Goal: Information Seeking & Learning: Learn about a topic

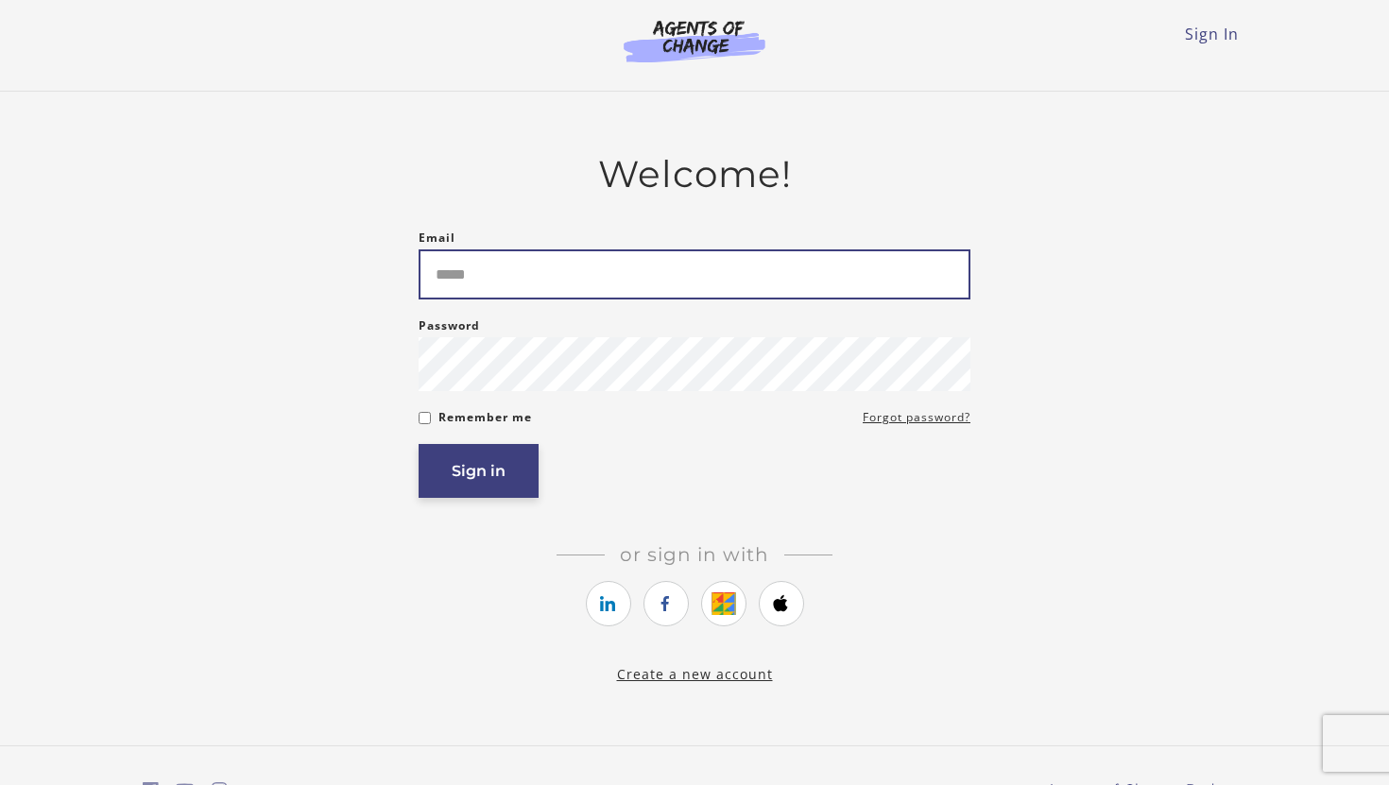
type input "**********"
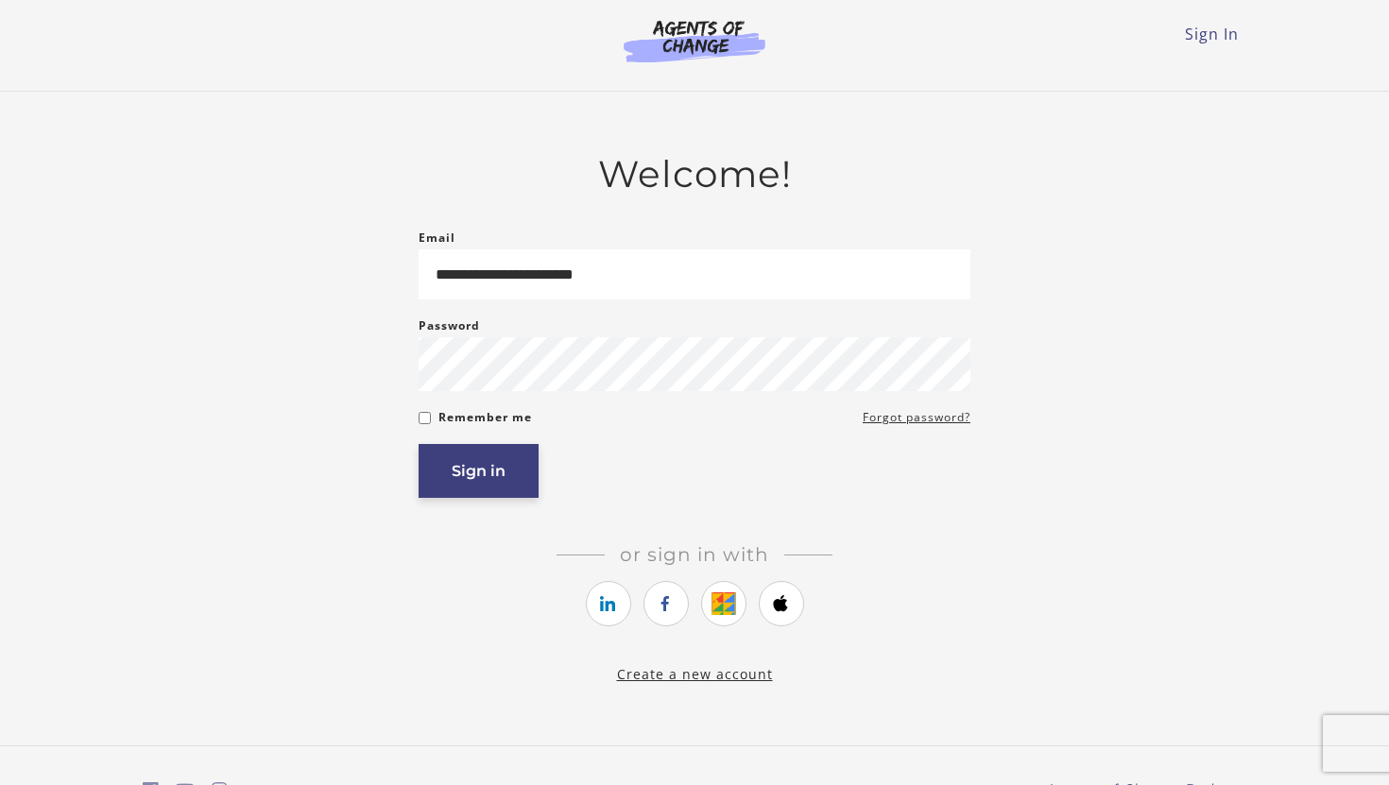
click at [489, 475] on button "Sign in" at bounding box center [479, 471] width 120 height 54
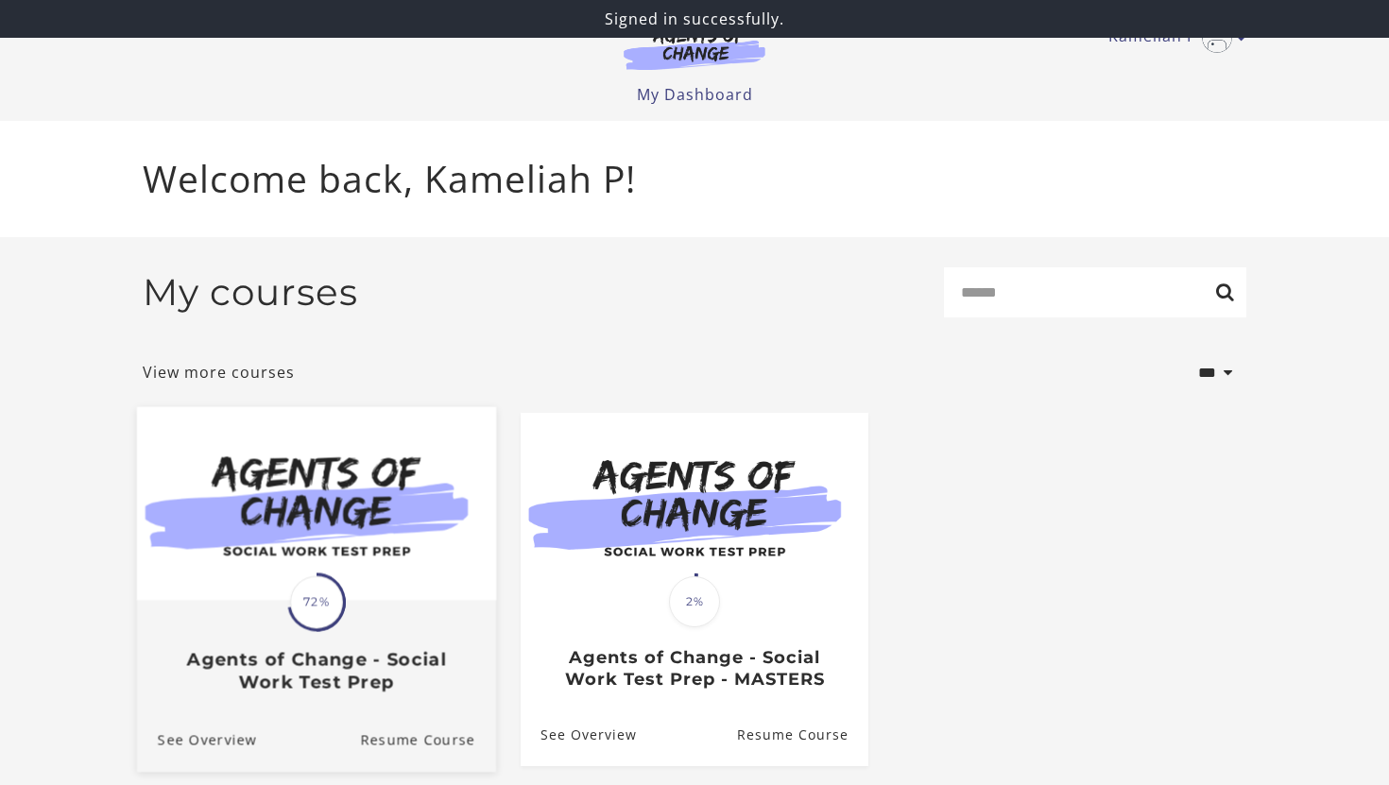
click at [284, 644] on div "Translation missing: en.liquid.partials.dashboard_course_card.progress_descript…" at bounding box center [316, 647] width 359 height 91
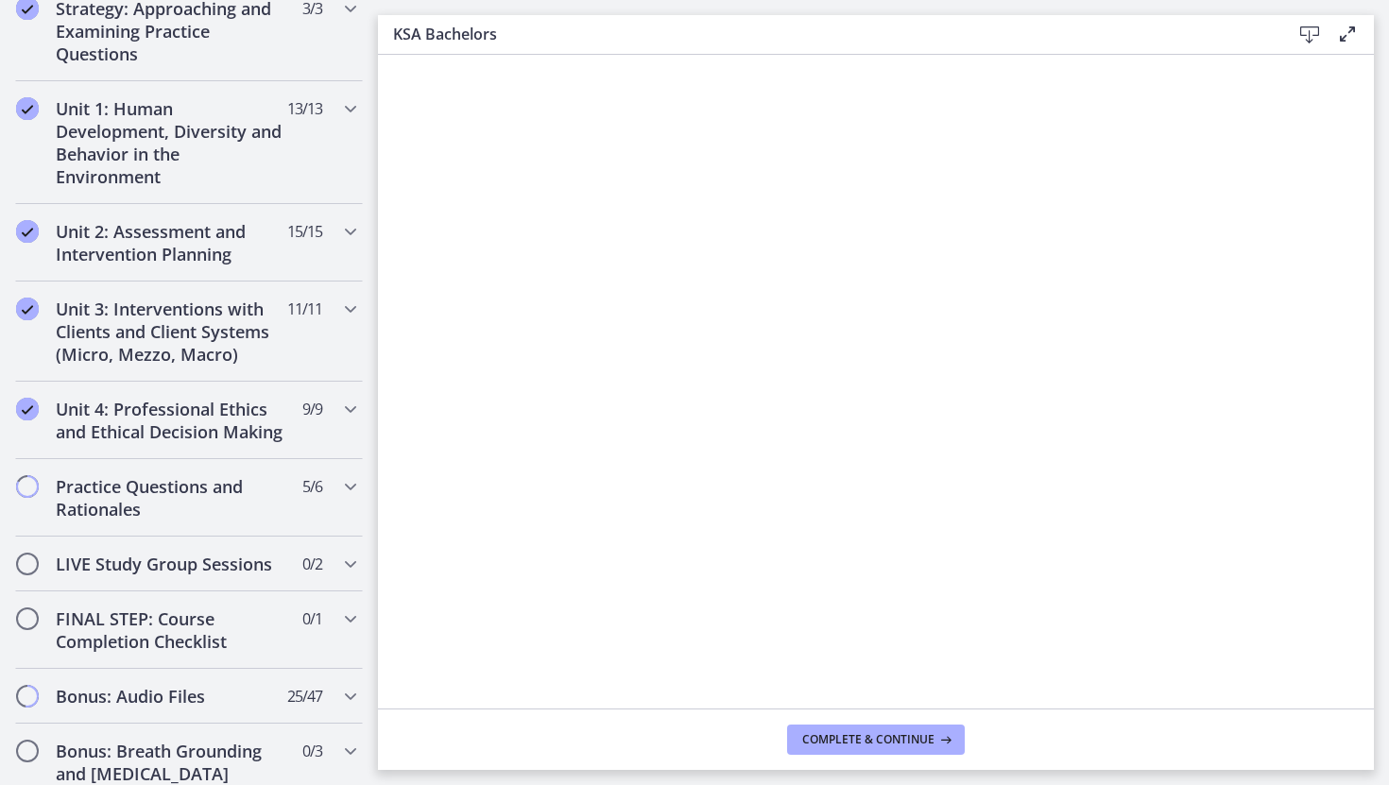
scroll to position [1288, 0]
click at [180, 302] on h2 "Unit 3: Interventions with Clients and Client Systems (Micro, Mezzo, Macro)" at bounding box center [171, 330] width 231 height 68
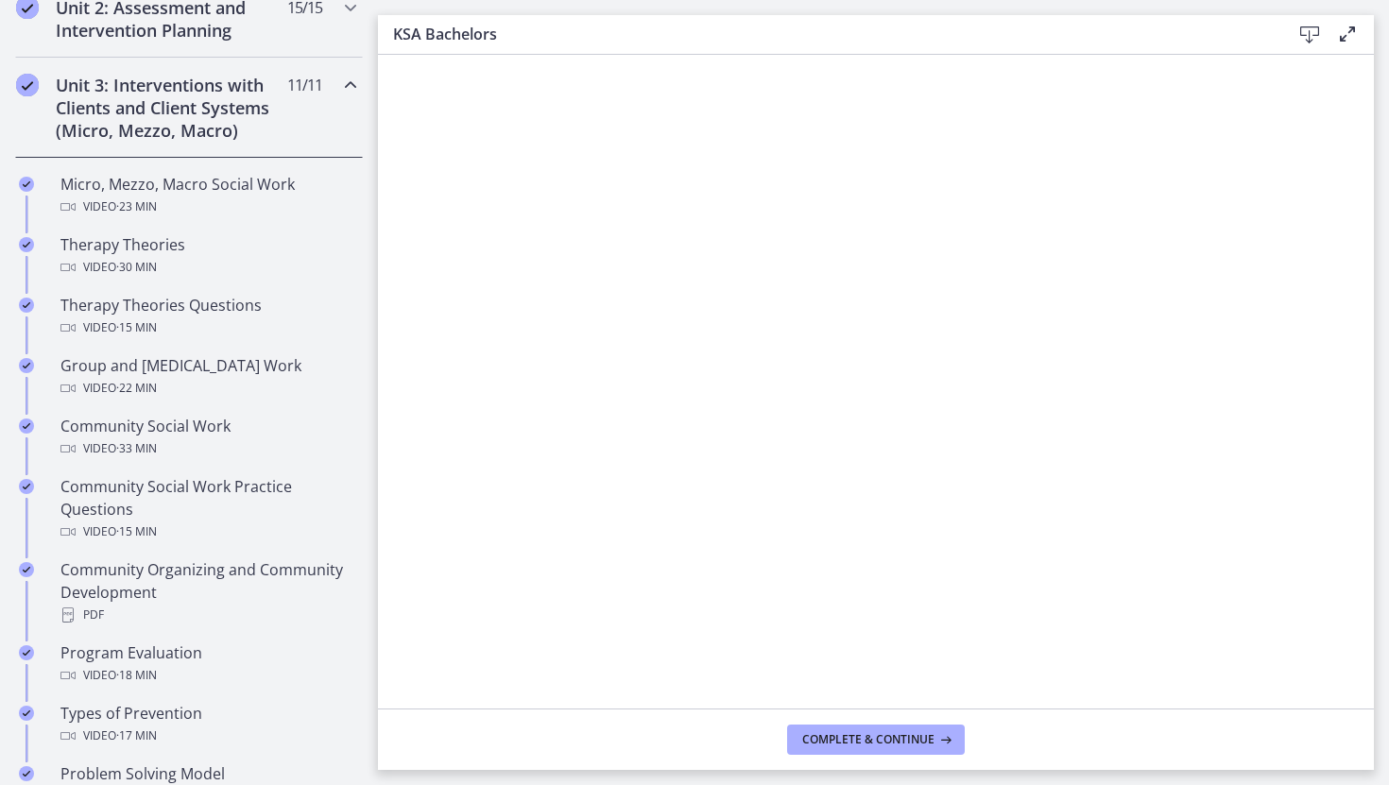
scroll to position [639, 0]
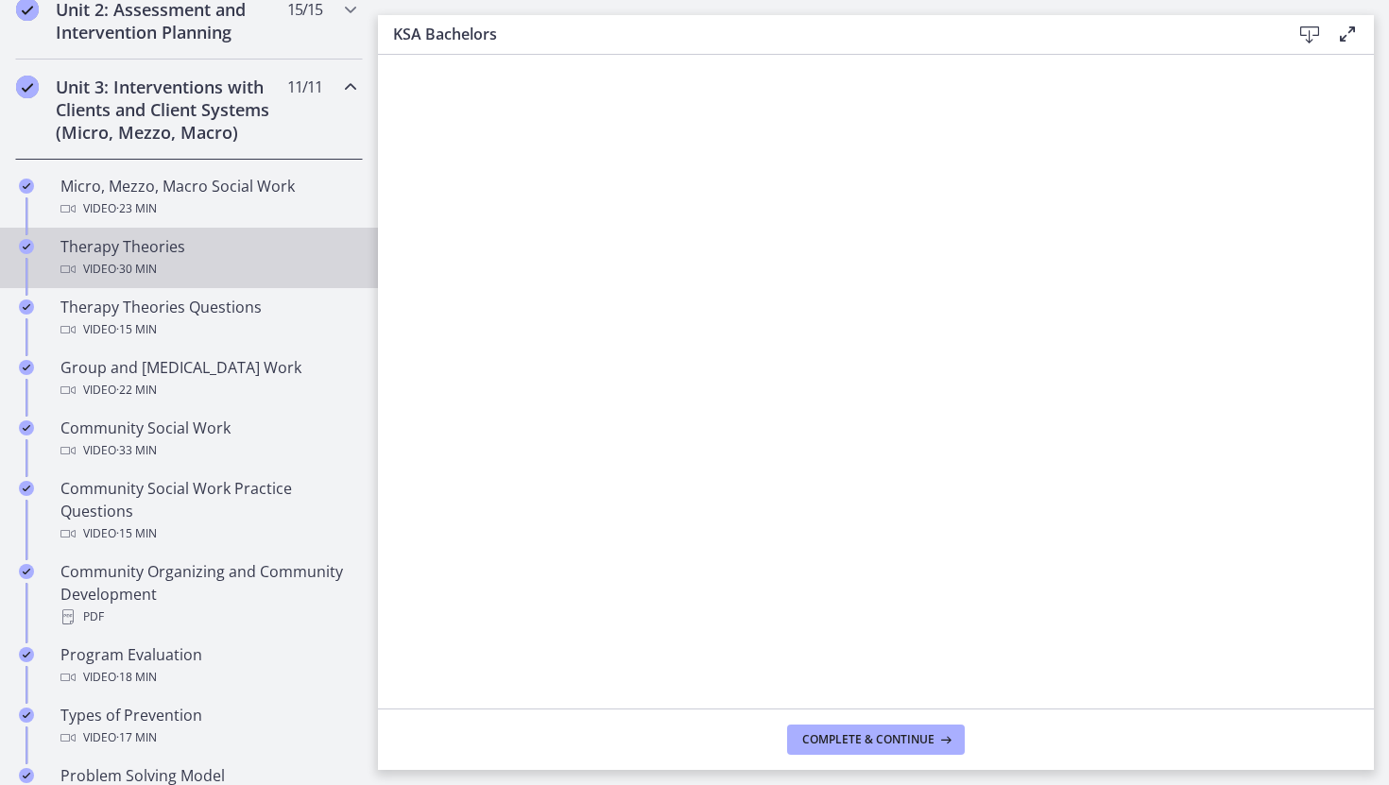
click at [146, 251] on div "Therapy Theories Video · 30 min" at bounding box center [207, 257] width 295 height 45
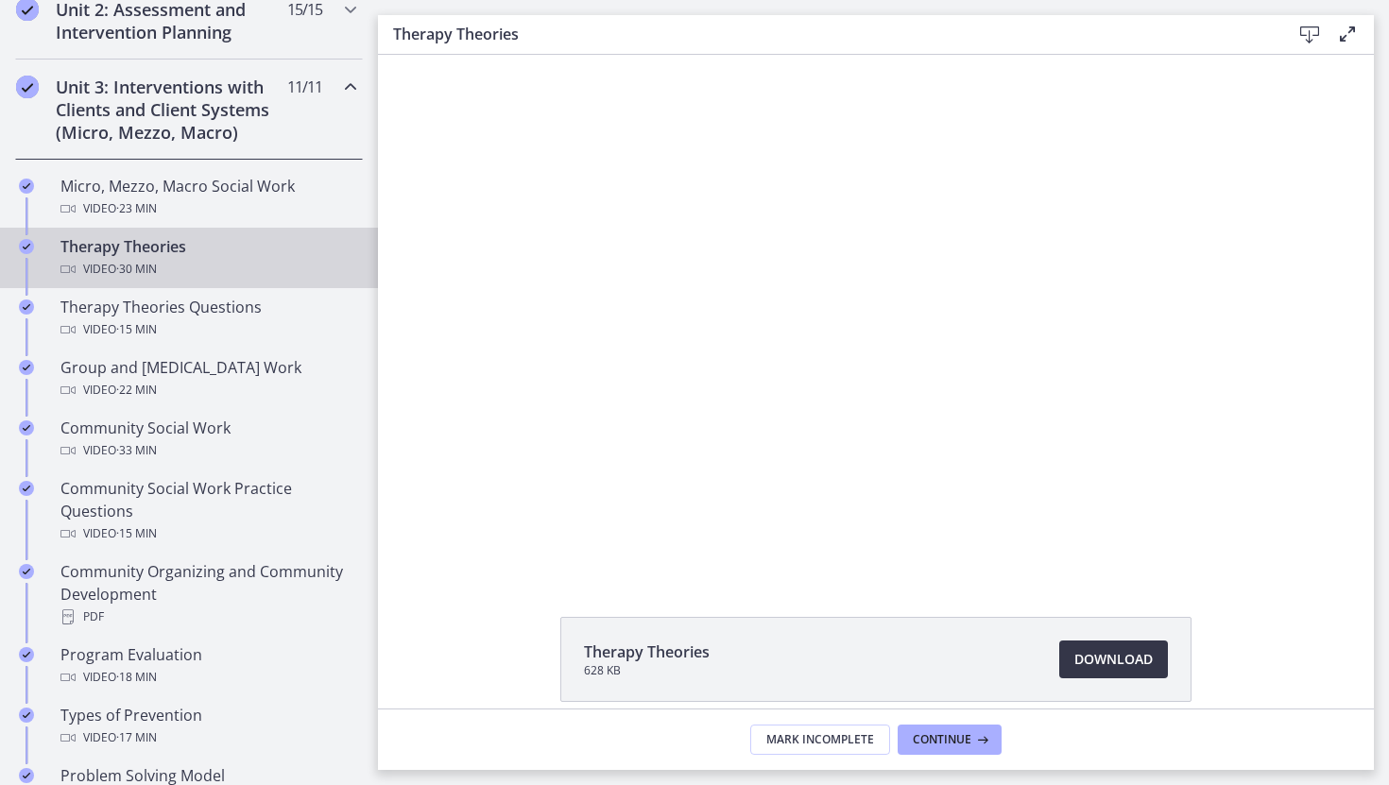
click at [1097, 658] on span "Download Opens in a new window" at bounding box center [1114, 659] width 78 height 23
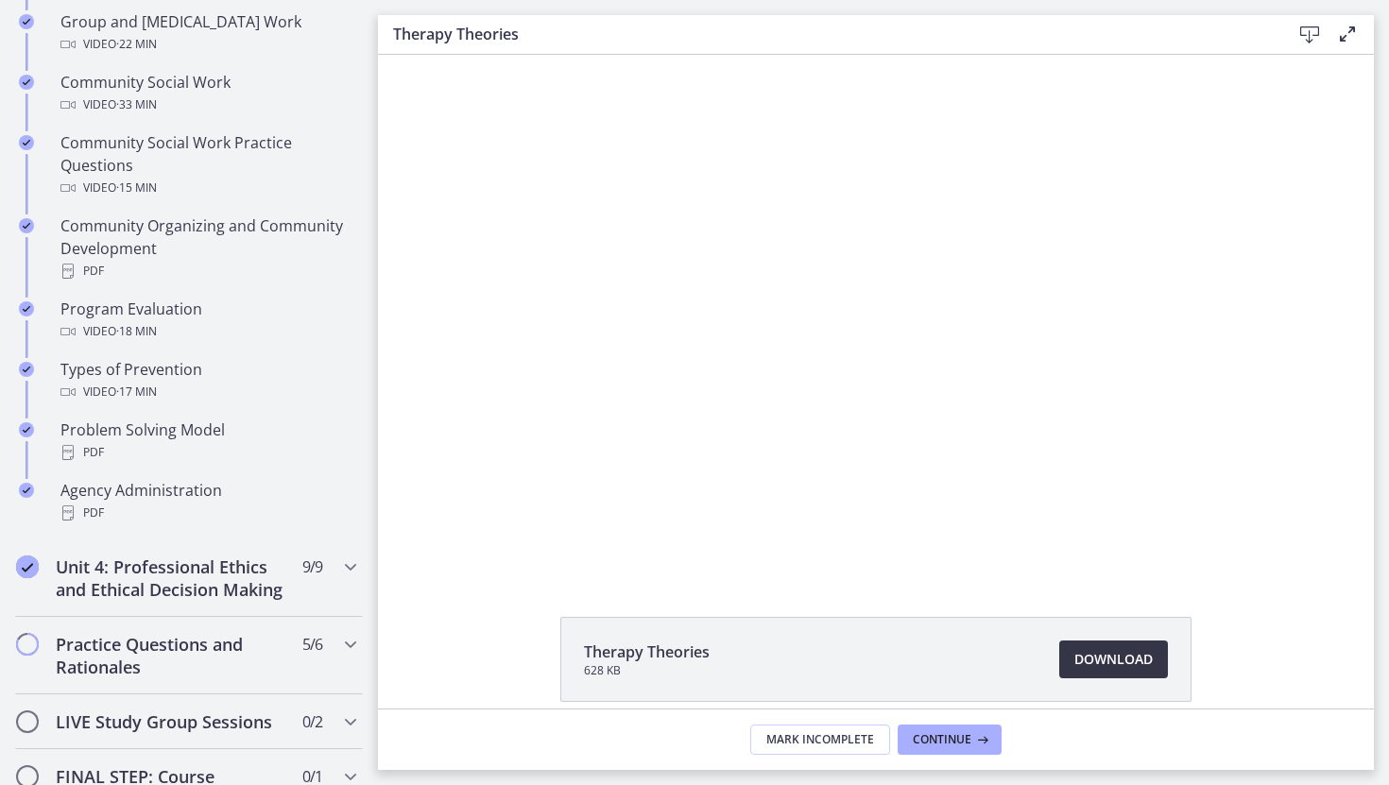
scroll to position [1041, 0]
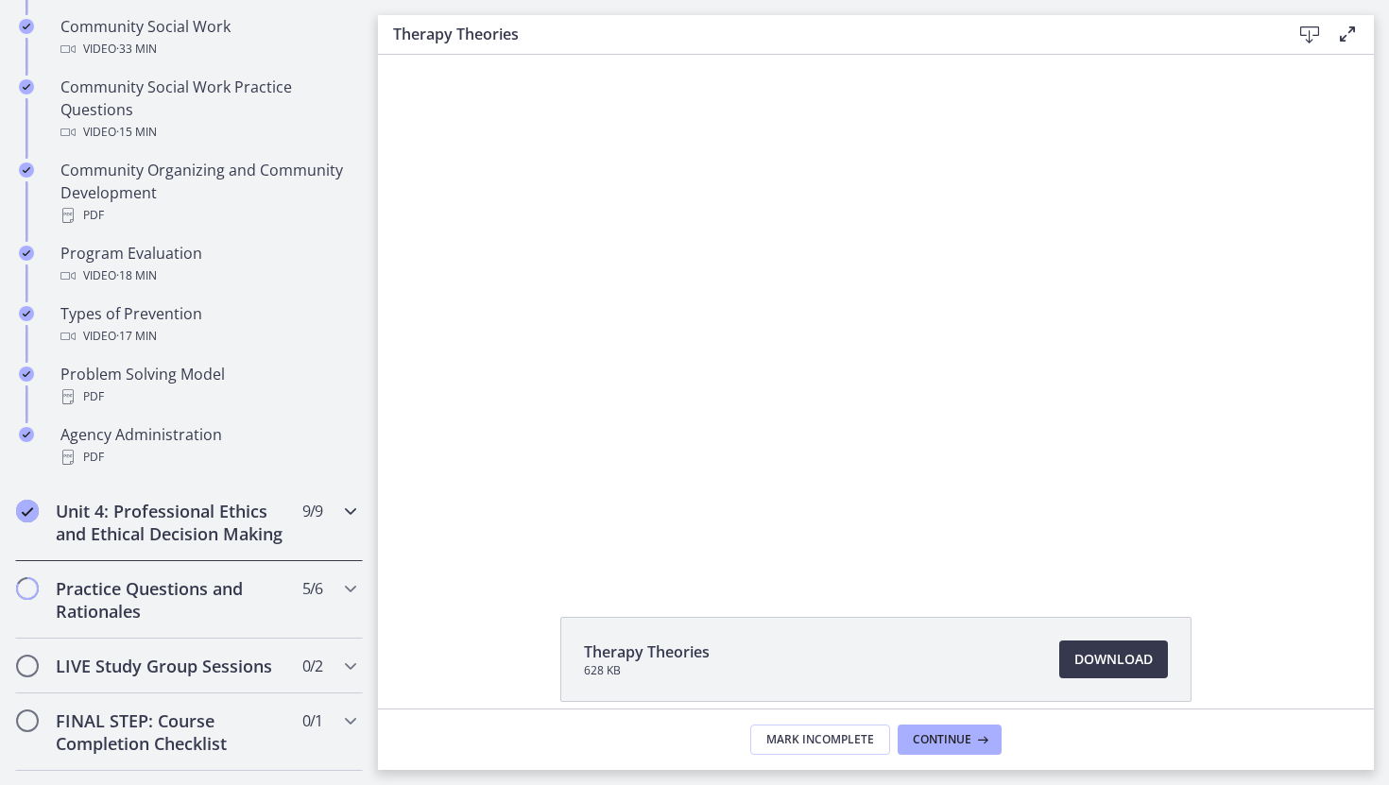
click at [189, 532] on h2 "Unit 4: Professional Ethics and Ethical Decision Making" at bounding box center [171, 522] width 231 height 45
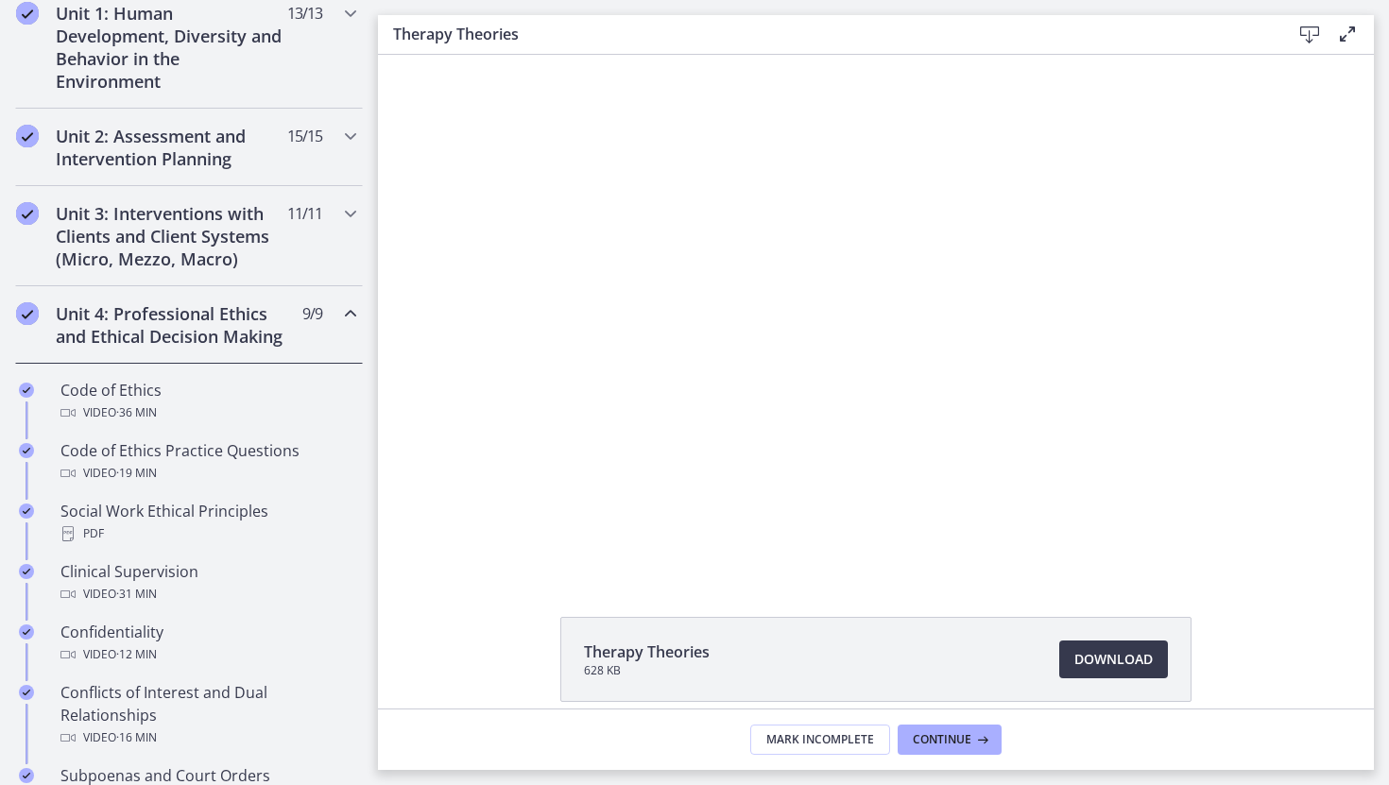
scroll to position [508, 0]
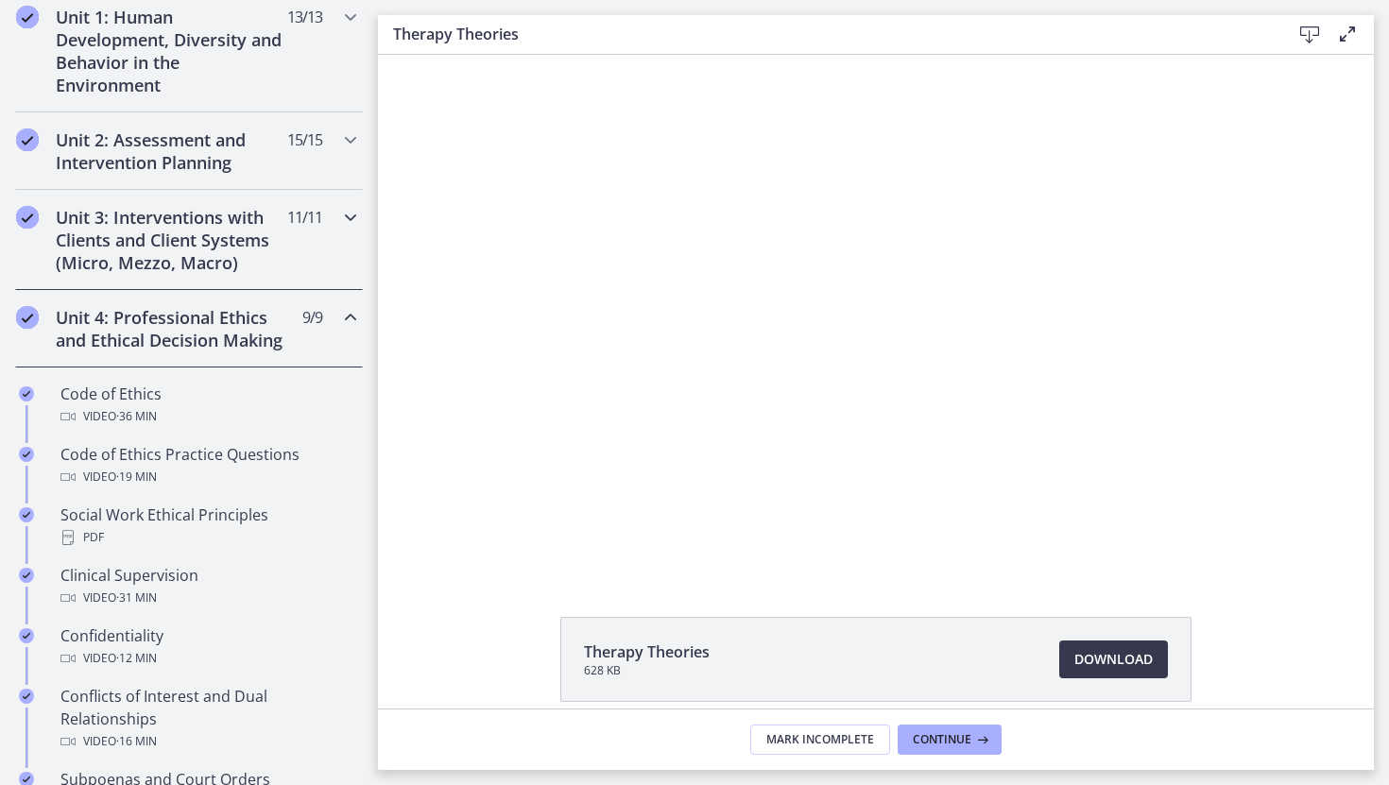
click at [176, 243] on h2 "Unit 3: Interventions with Clients and Client Systems (Micro, Mezzo, Macro)" at bounding box center [171, 240] width 231 height 68
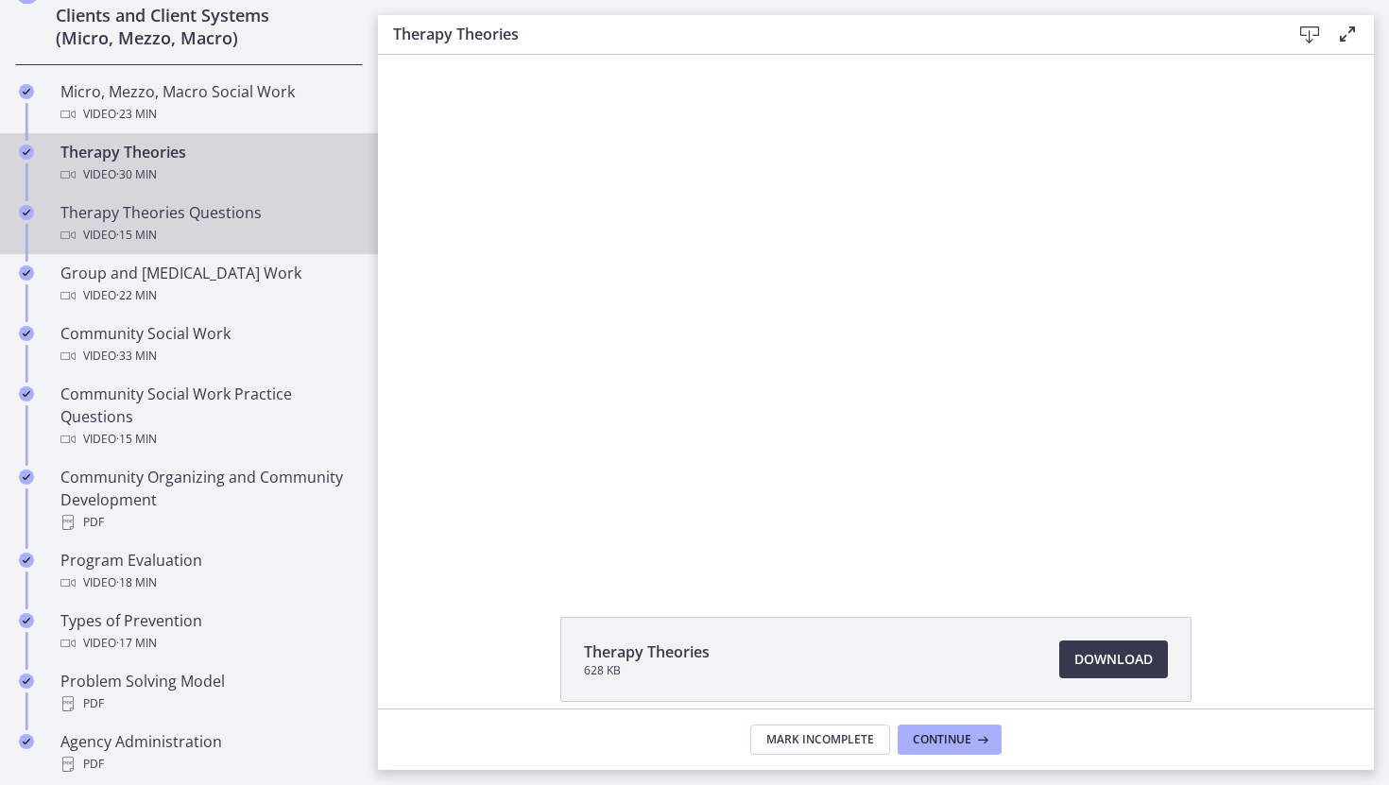
scroll to position [722, 0]
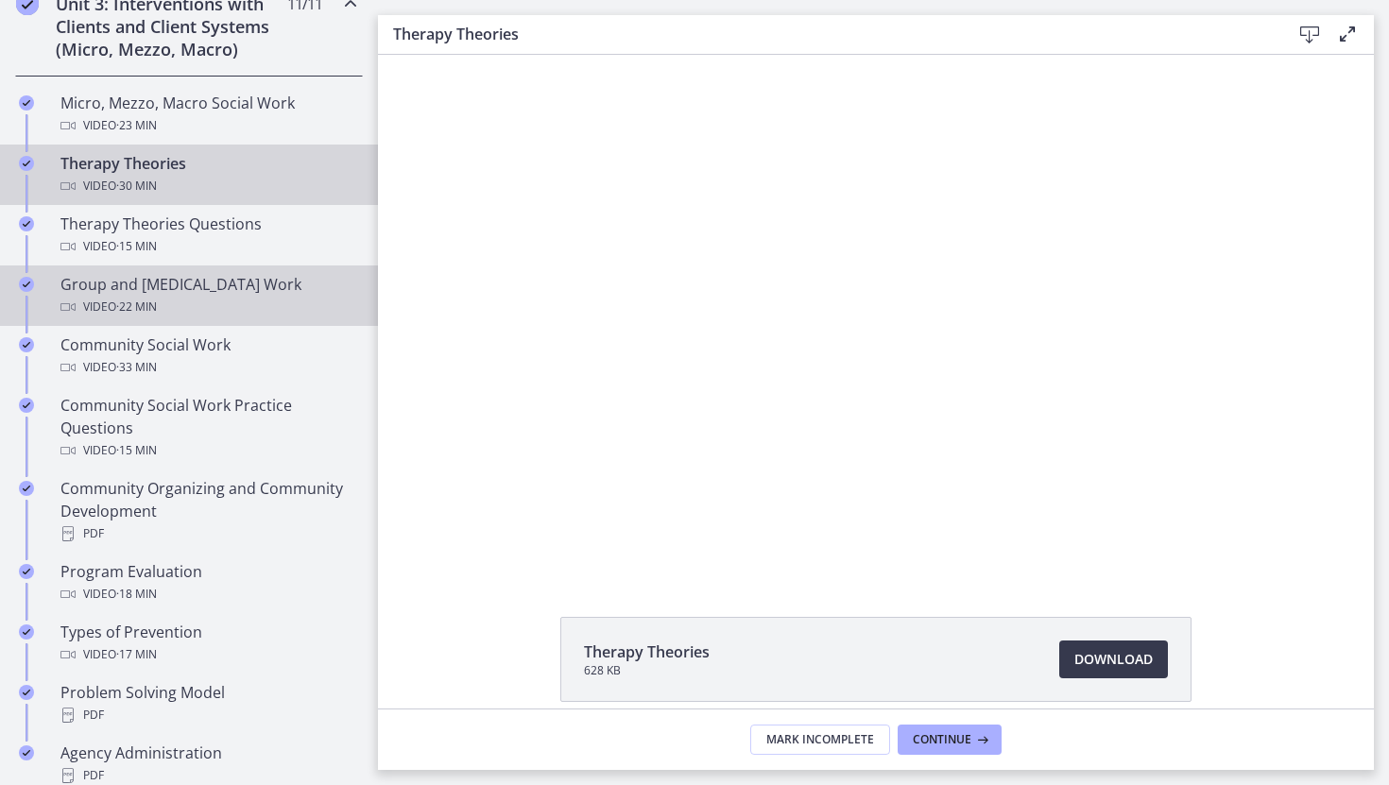
click at [164, 303] on div "Video · 22 min" at bounding box center [207, 307] width 295 height 23
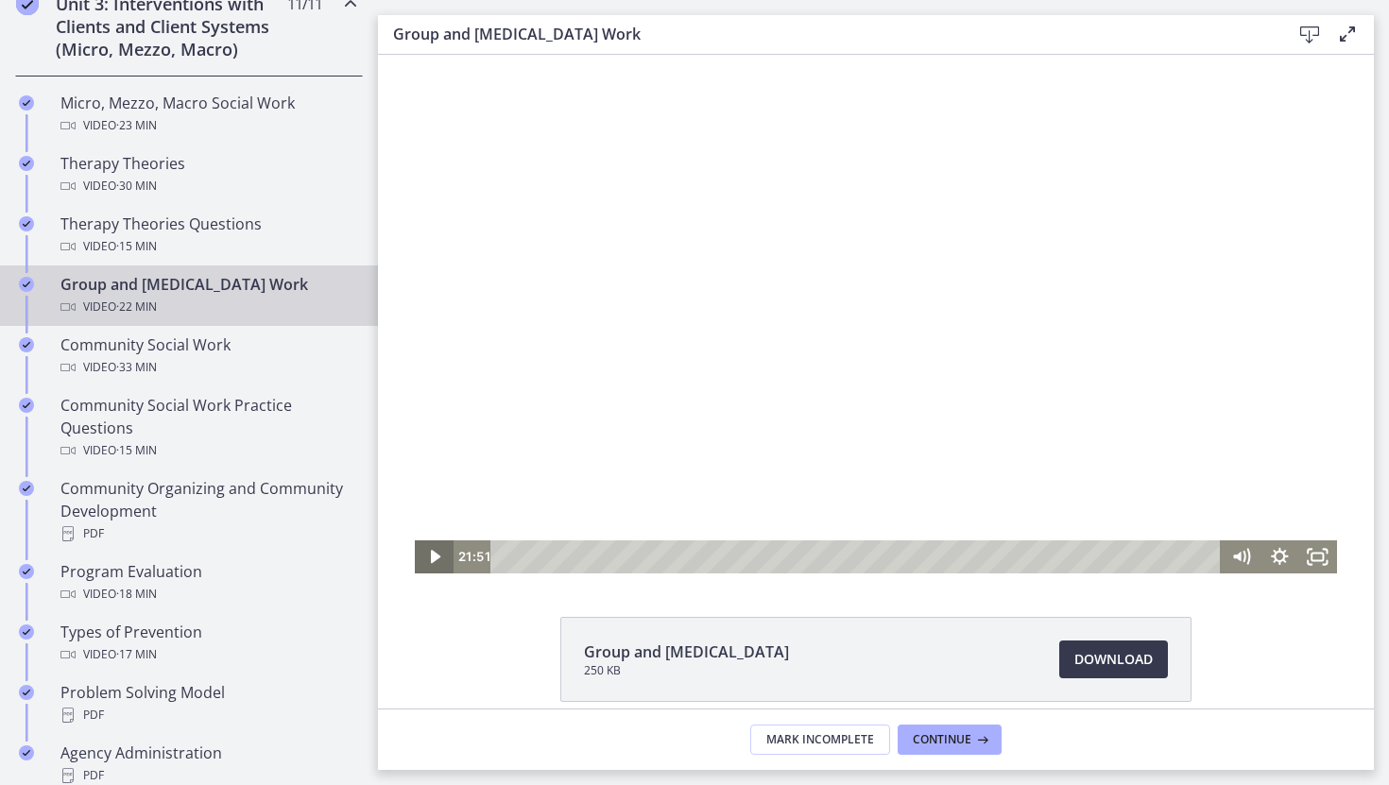
click at [433, 558] on icon "Play Video" at bounding box center [435, 556] width 9 height 13
click at [445, 313] on div at bounding box center [876, 314] width 922 height 519
click at [433, 553] on icon "Pause" at bounding box center [434, 557] width 39 height 33
click at [439, 555] on icon "Play Video" at bounding box center [436, 558] width 46 height 40
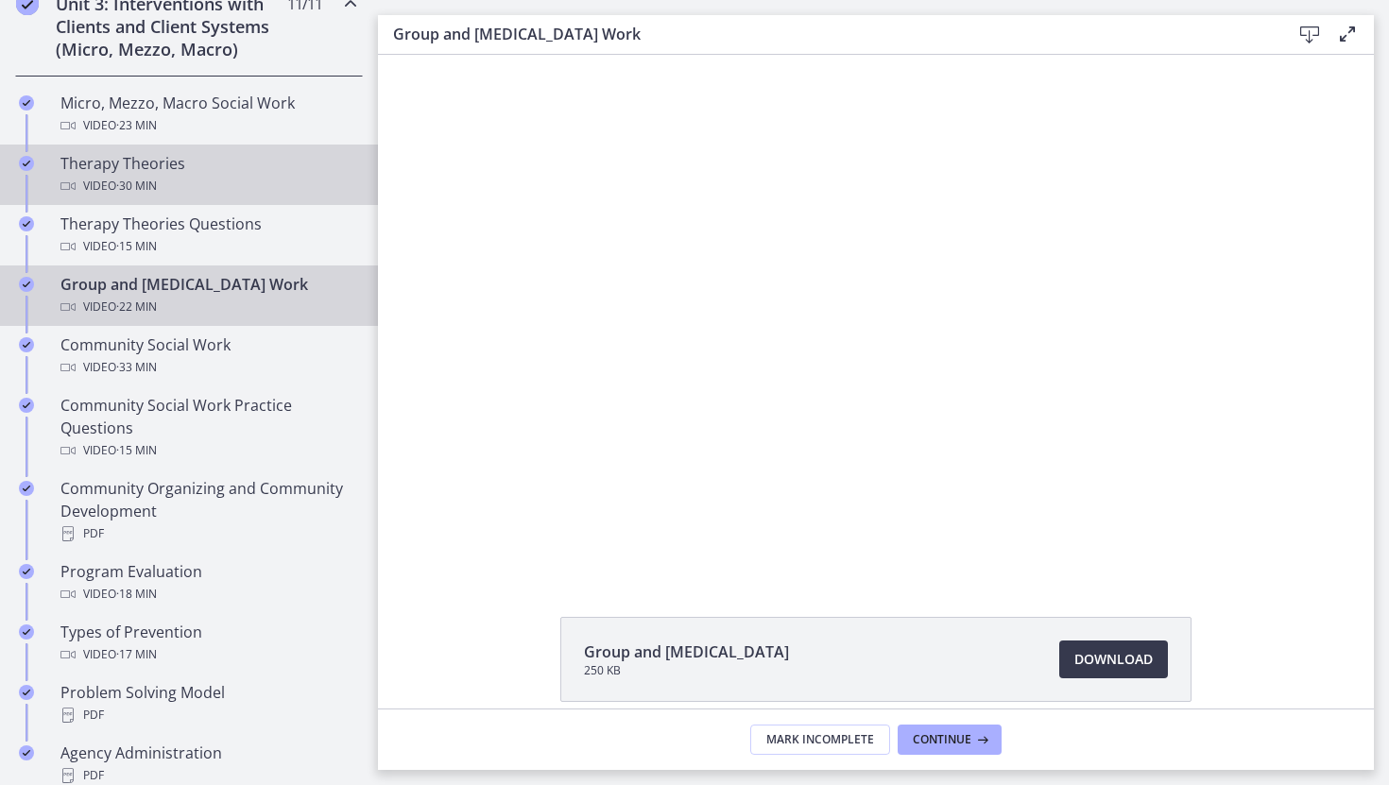
click at [104, 172] on div "Therapy Theories Video · 30 min" at bounding box center [207, 174] width 295 height 45
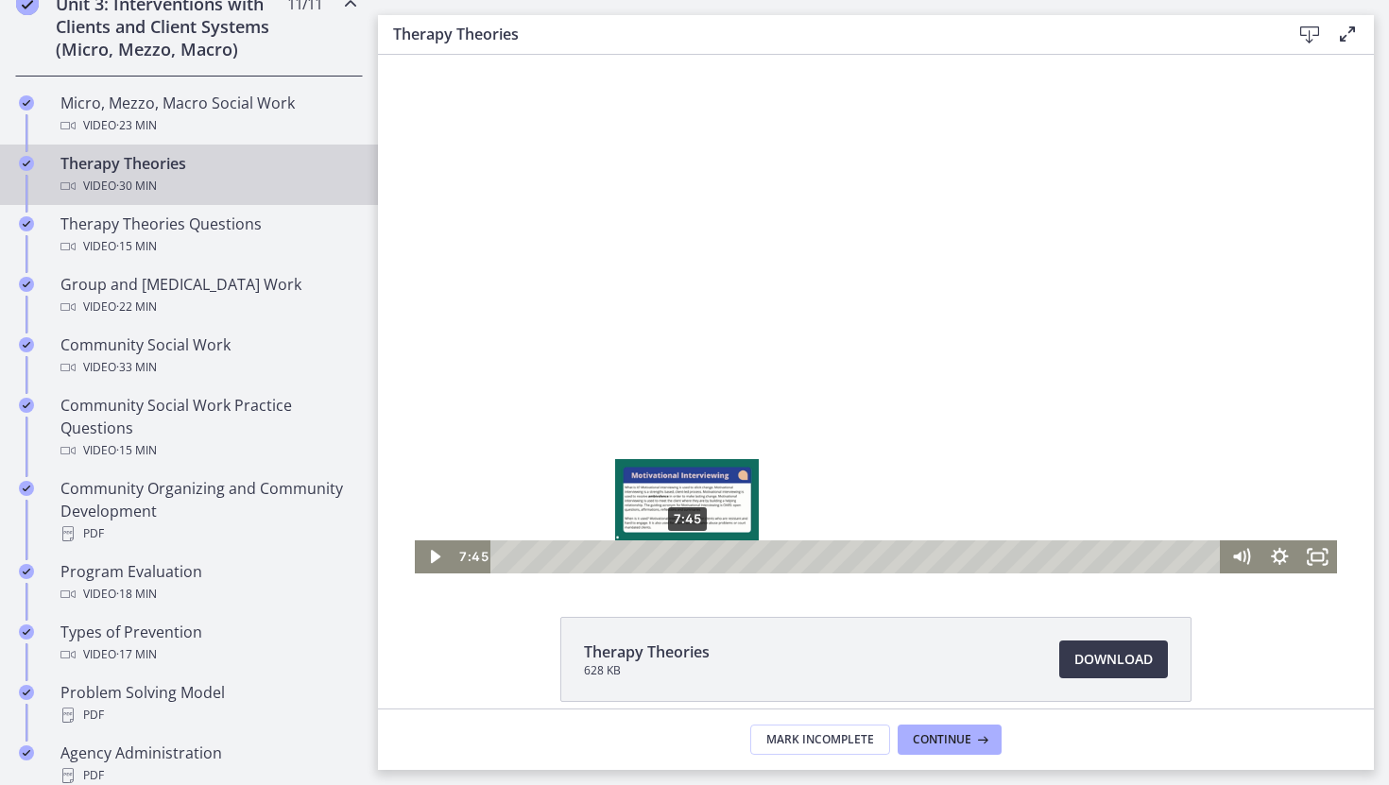
click at [688, 560] on div "7:45" at bounding box center [859, 557] width 708 height 33
click at [680, 416] on div at bounding box center [876, 314] width 922 height 519
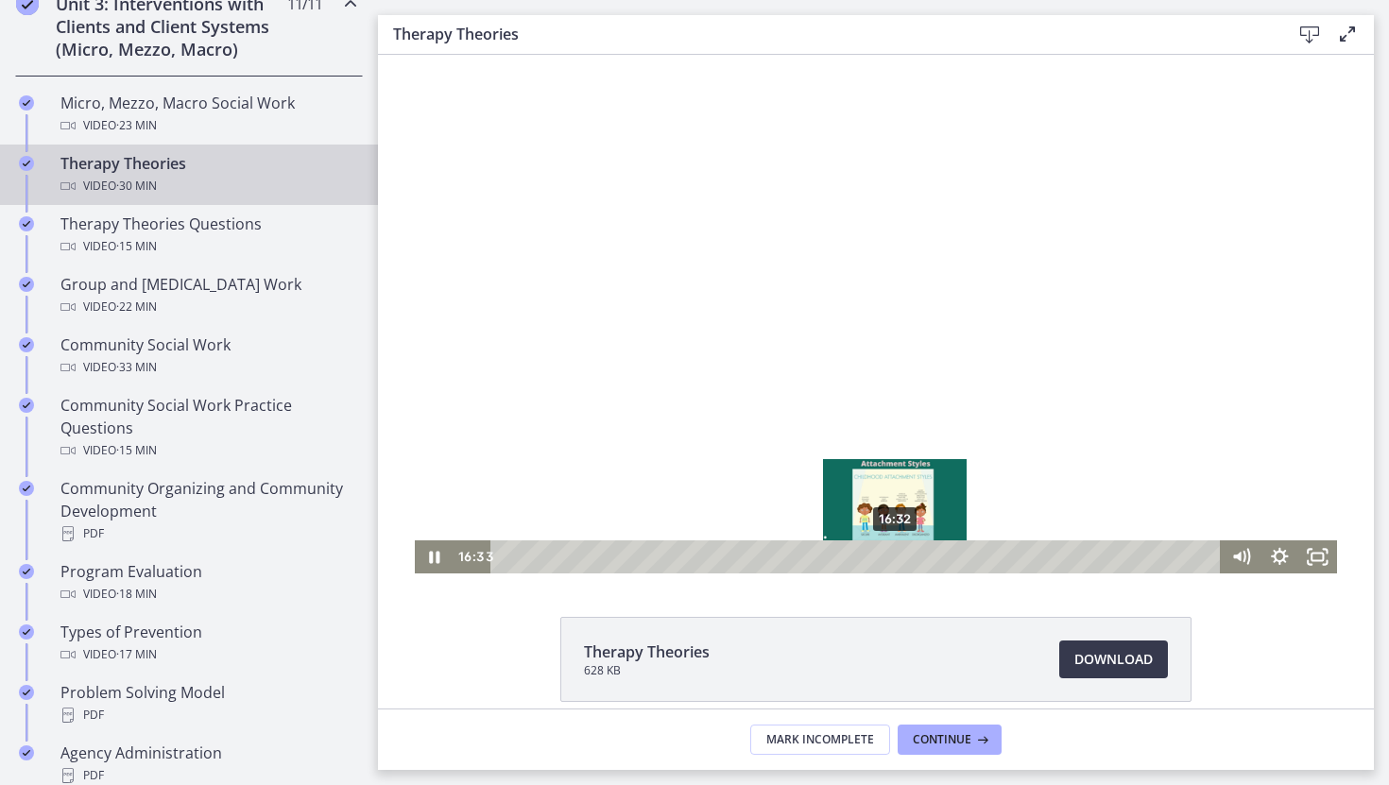
click at [896, 565] on div "16:32" at bounding box center [859, 557] width 708 height 33
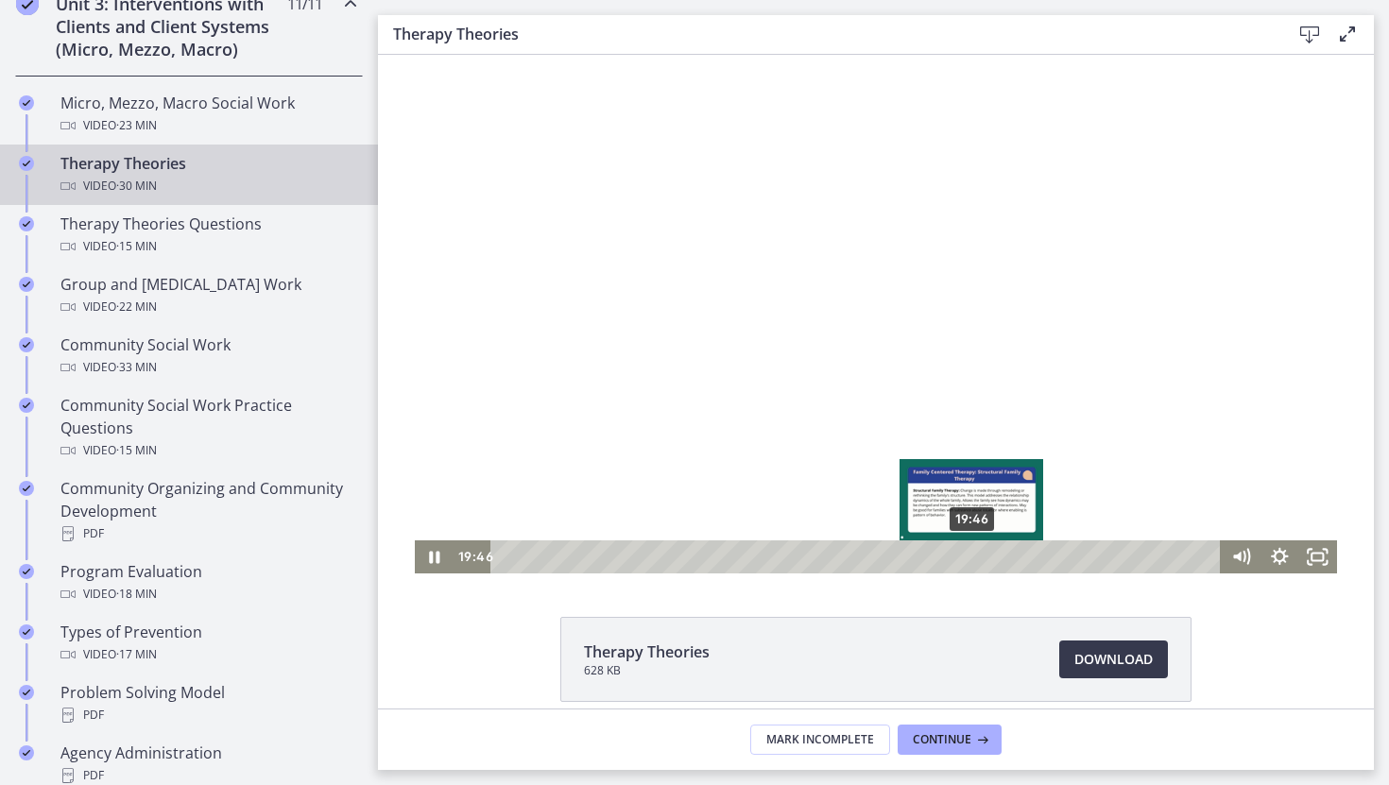
click at [973, 563] on div "19:46" at bounding box center [859, 557] width 708 height 33
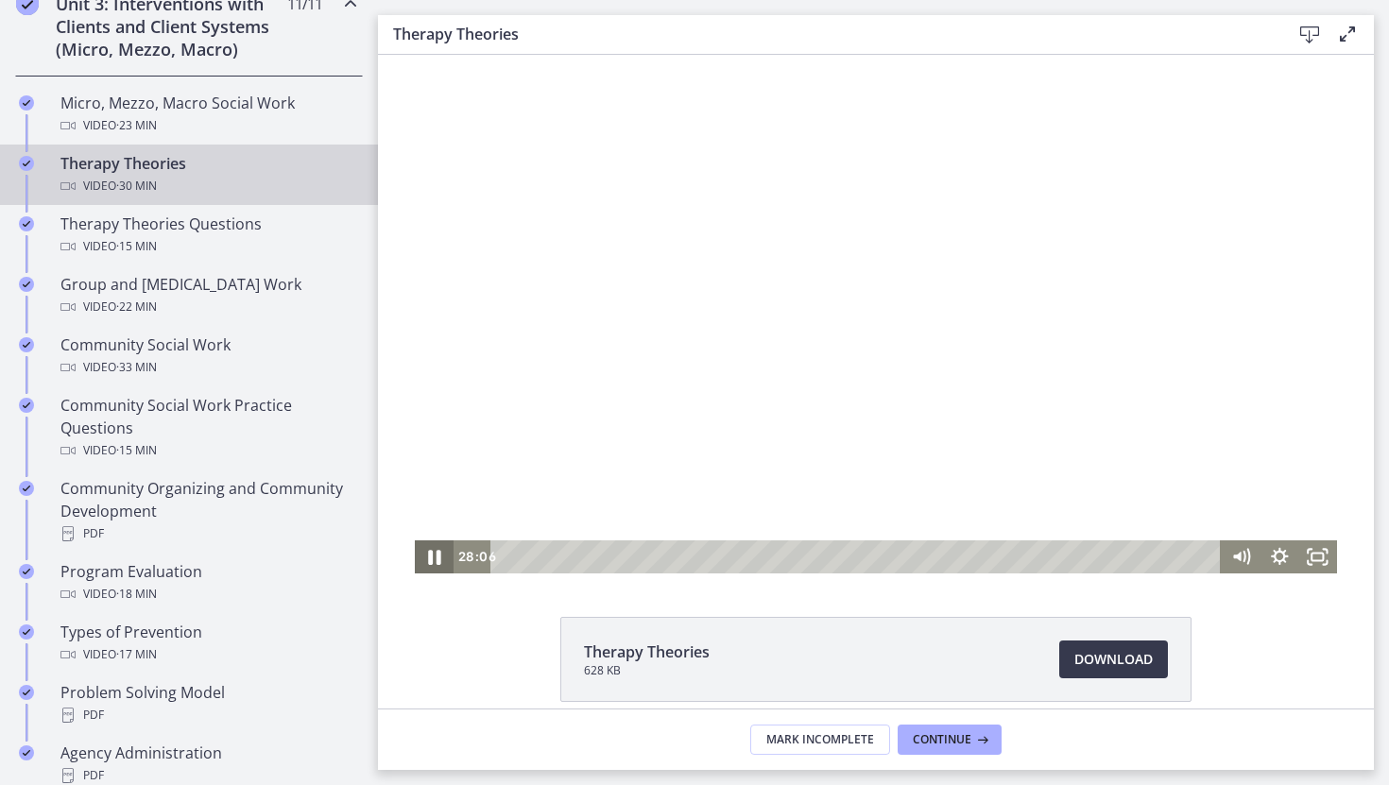
click at [433, 552] on icon "Pause" at bounding box center [434, 558] width 46 height 40
click at [434, 559] on icon "Play Video" at bounding box center [435, 556] width 9 height 13
click at [434, 559] on icon "Pause" at bounding box center [434, 557] width 39 height 33
click at [434, 559] on icon "Play Video" at bounding box center [435, 556] width 9 height 13
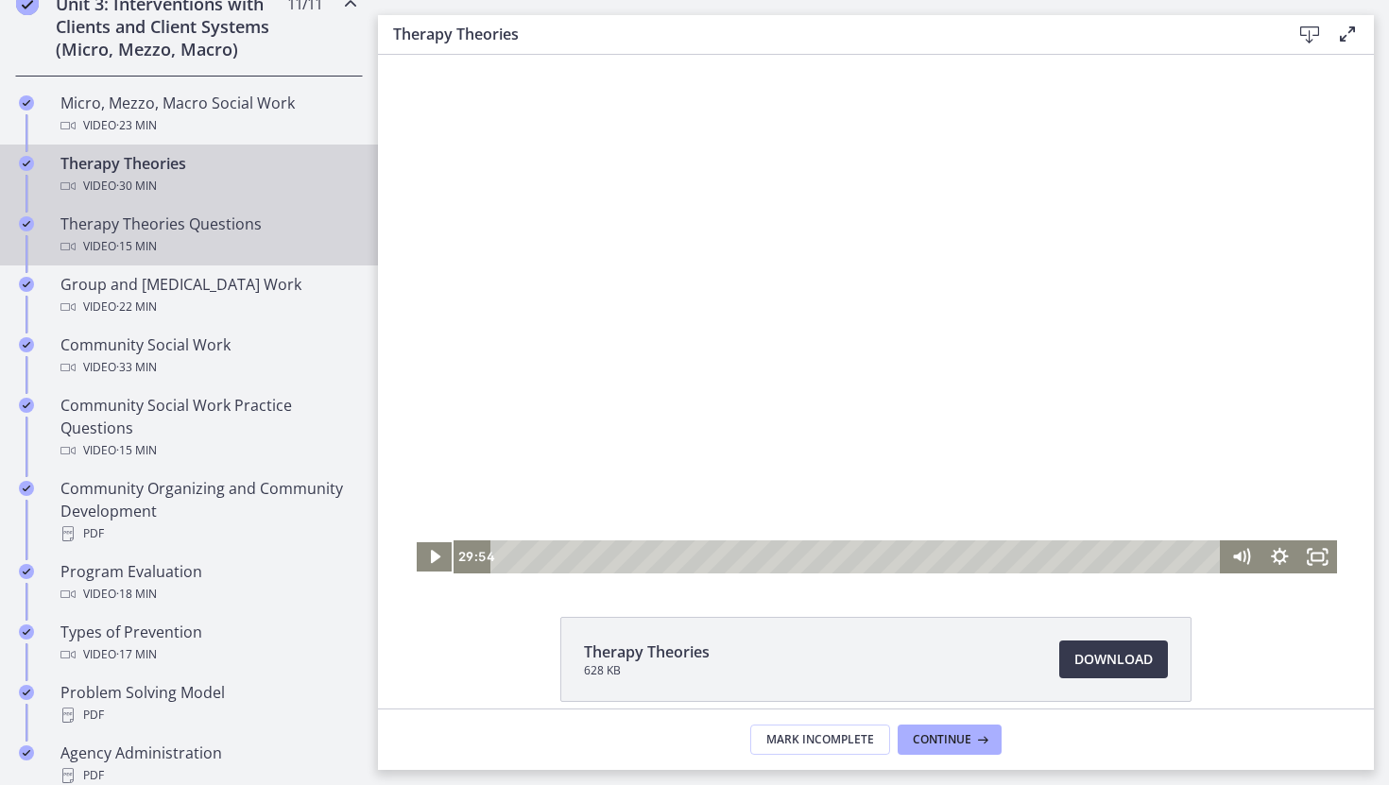
click at [125, 232] on div "Therapy Theories Questions Video · 15 min" at bounding box center [207, 235] width 295 height 45
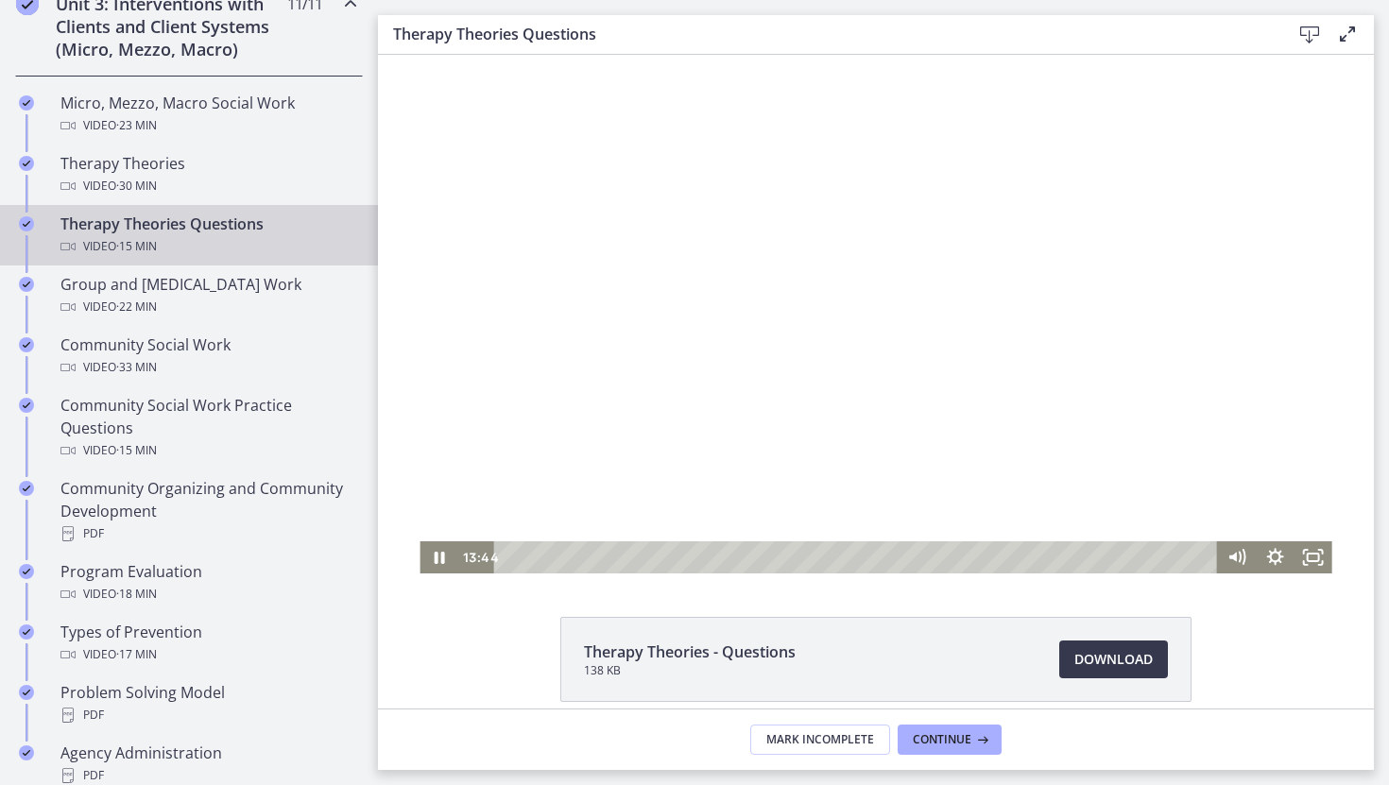
click at [496, 396] on div at bounding box center [876, 314] width 912 height 519
click at [497, 396] on div at bounding box center [876, 314] width 912 height 519
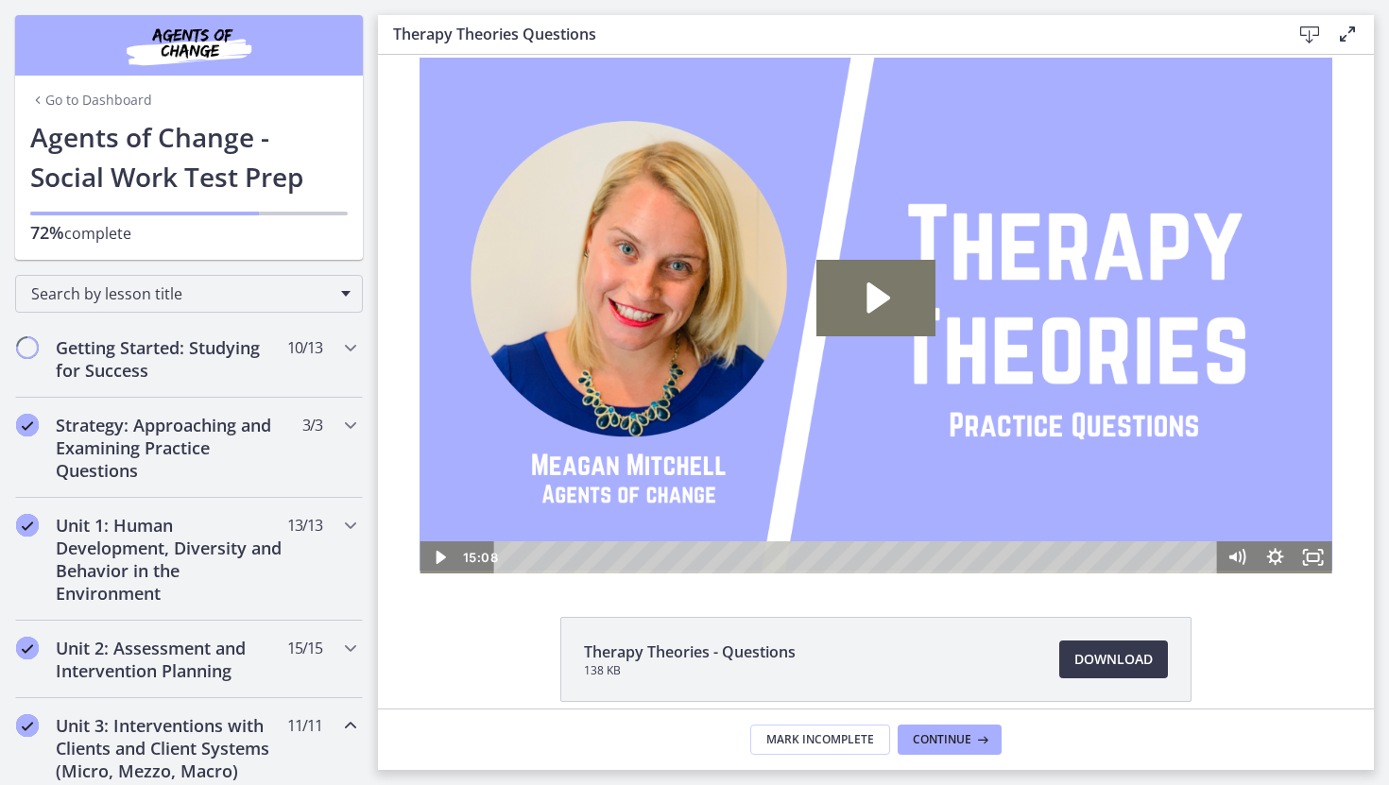
click at [55, 95] on link "Go to Dashboard" at bounding box center [91, 100] width 122 height 19
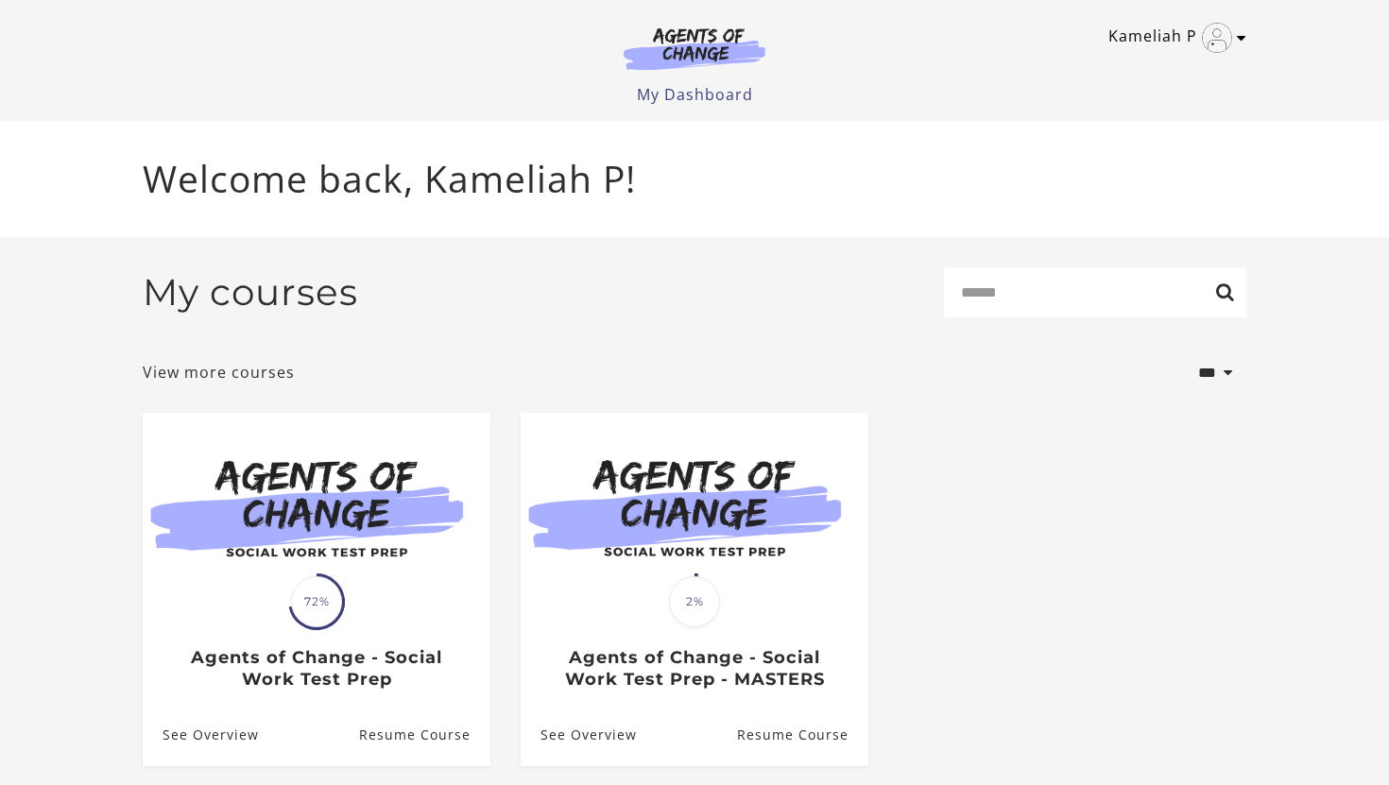
click at [1223, 40] on img "Toggle menu" at bounding box center [1217, 38] width 30 height 30
click at [1125, 131] on link "Sign Out" at bounding box center [1168, 133] width 166 height 32
